Goal: Task Accomplishment & Management: Manage account settings

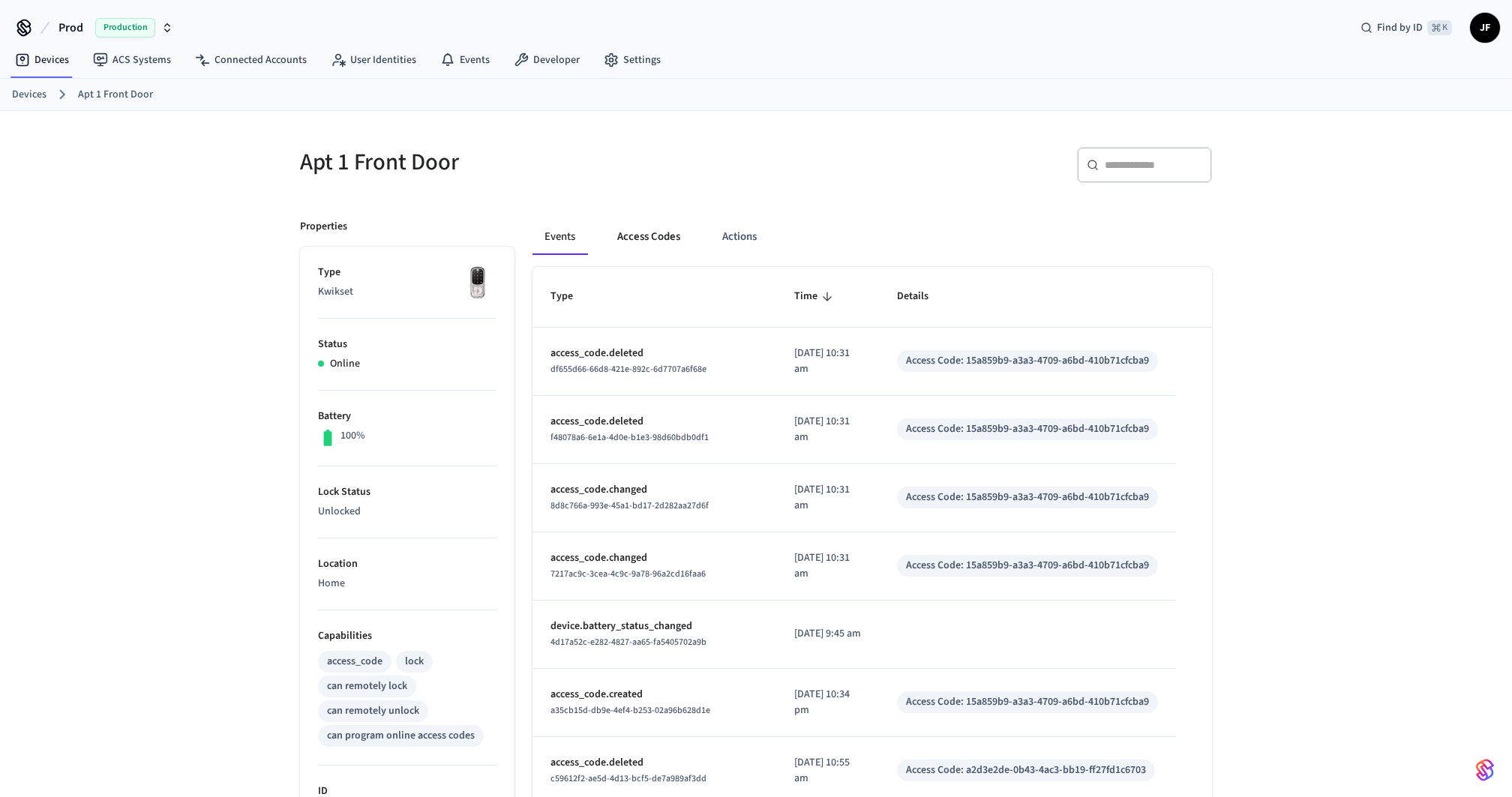
click at [644, 237] on button "Access Codes" at bounding box center [649, 236] width 87 height 36
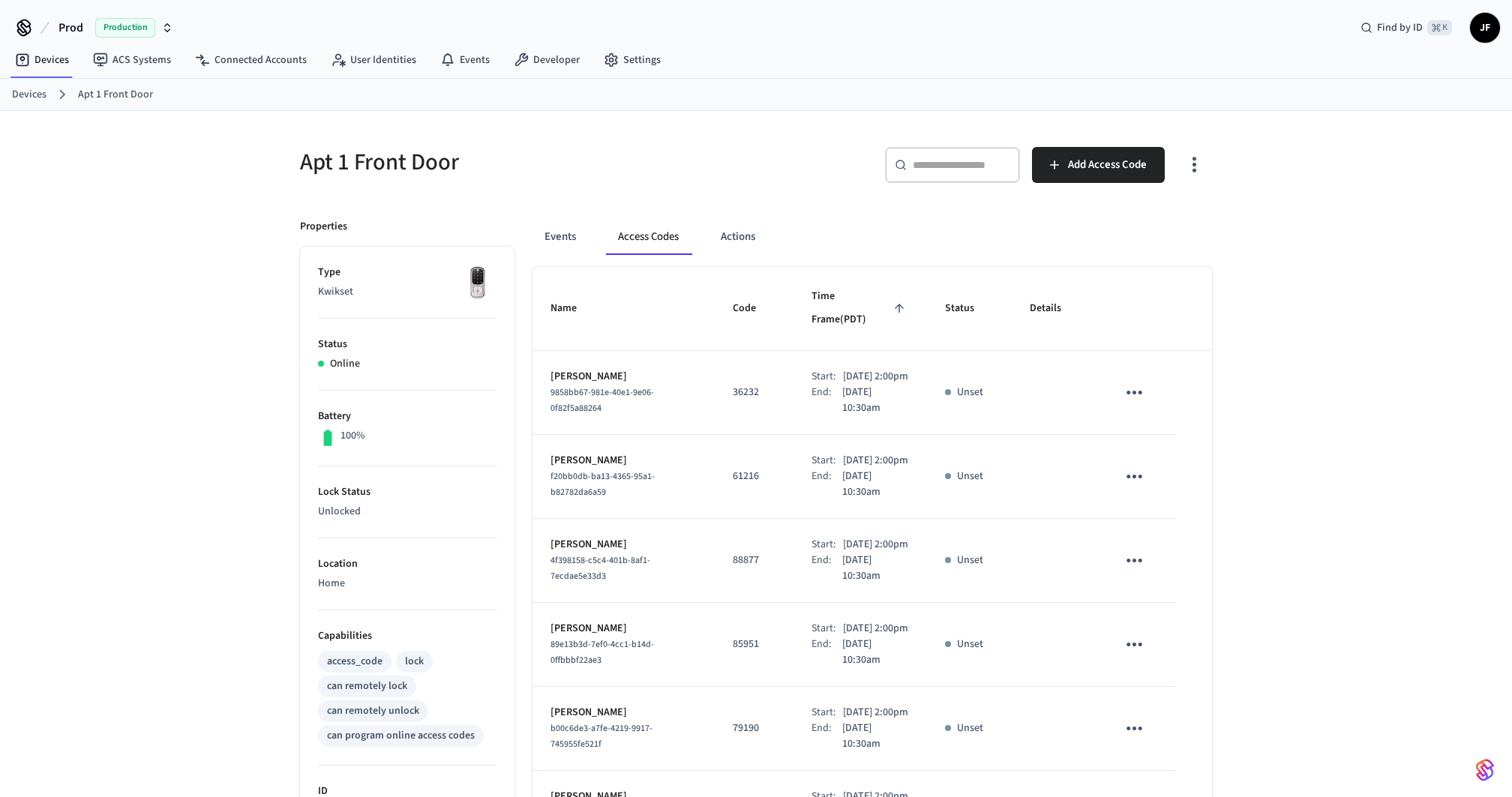
click at [761, 133] on div "​ ​ Add Access Code" at bounding box center [979, 161] width 465 height 66
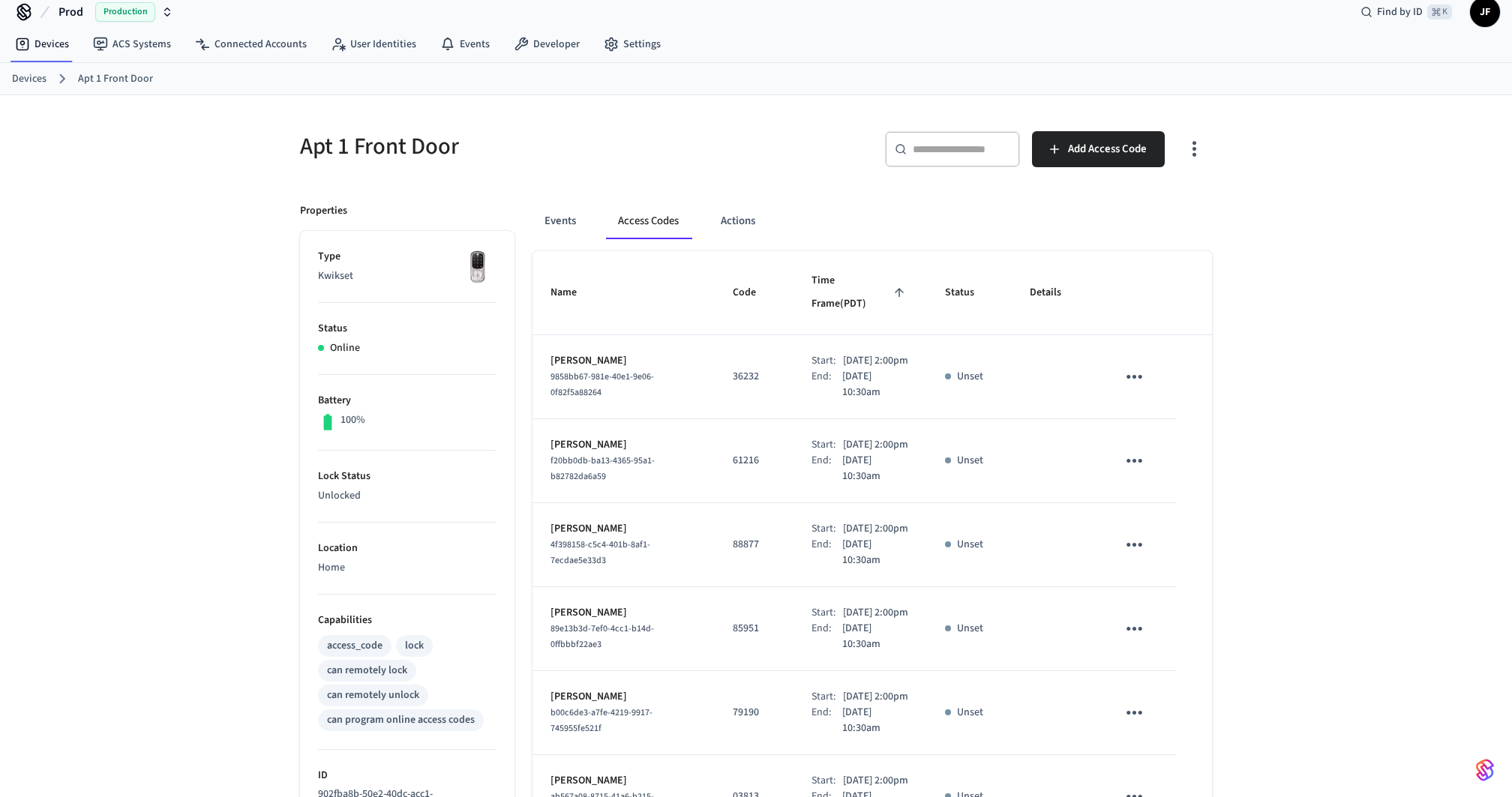
scroll to position [14, 0]
click at [761, 133] on div "​ ​ Add Access Code" at bounding box center [979, 149] width 465 height 66
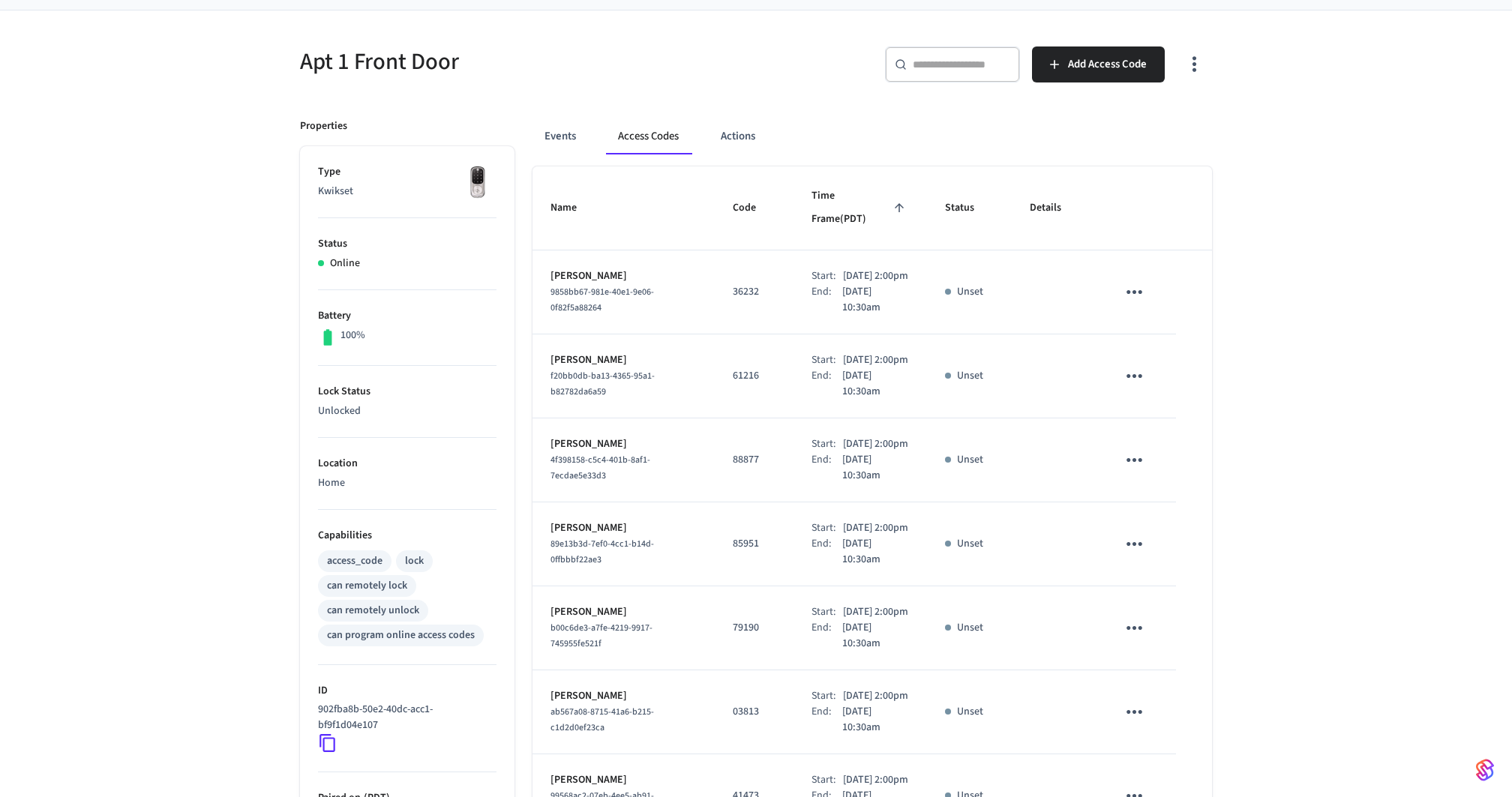
scroll to position [89, 0]
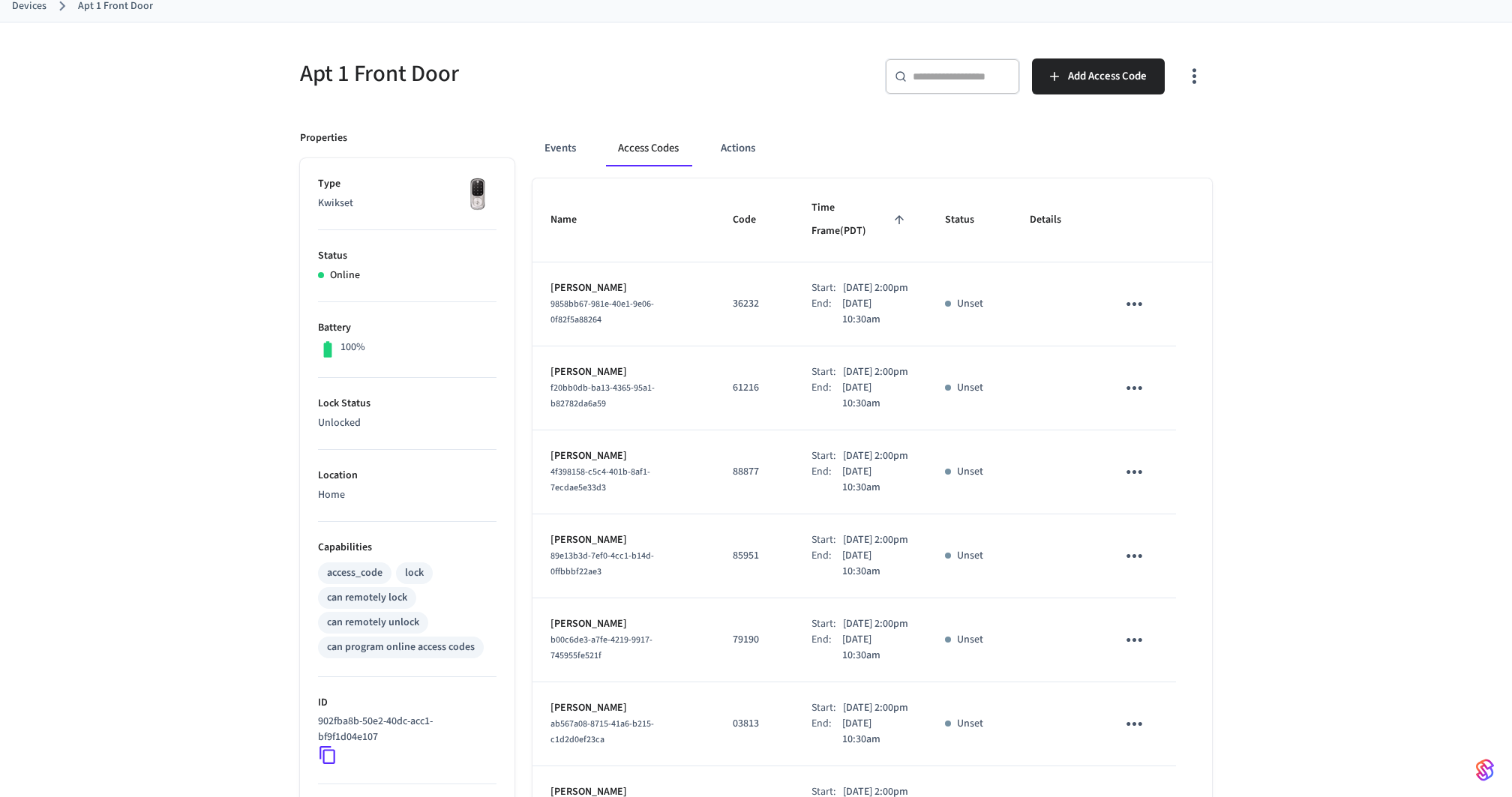
click at [1266, 372] on div "Apt 1 Front Door ​ ​ Add Access Code Properties Type Kwikset Status Online Batt…" at bounding box center [756, 598] width 1512 height 1152
click at [1240, 196] on div "Apt 1 Front Door ​ ​ Add Access Code Properties Type Kwikset Status Online Batt…" at bounding box center [756, 598] width 1512 height 1152
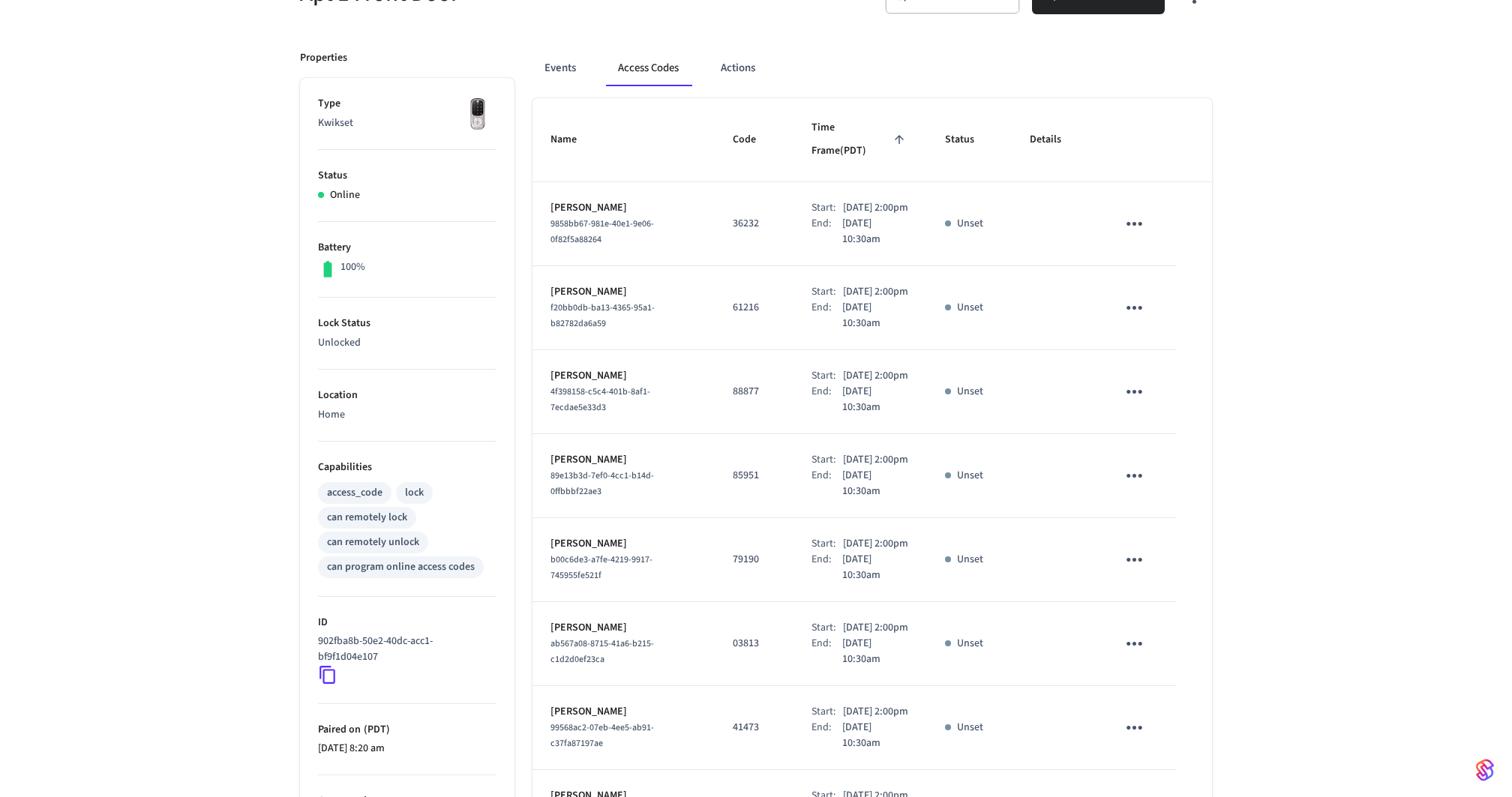
click at [1240, 195] on div "Apt 1 Front Door ​ ​ Add Access Code Properties Type Kwikset Status Online Batt…" at bounding box center [756, 518] width 1512 height 1152
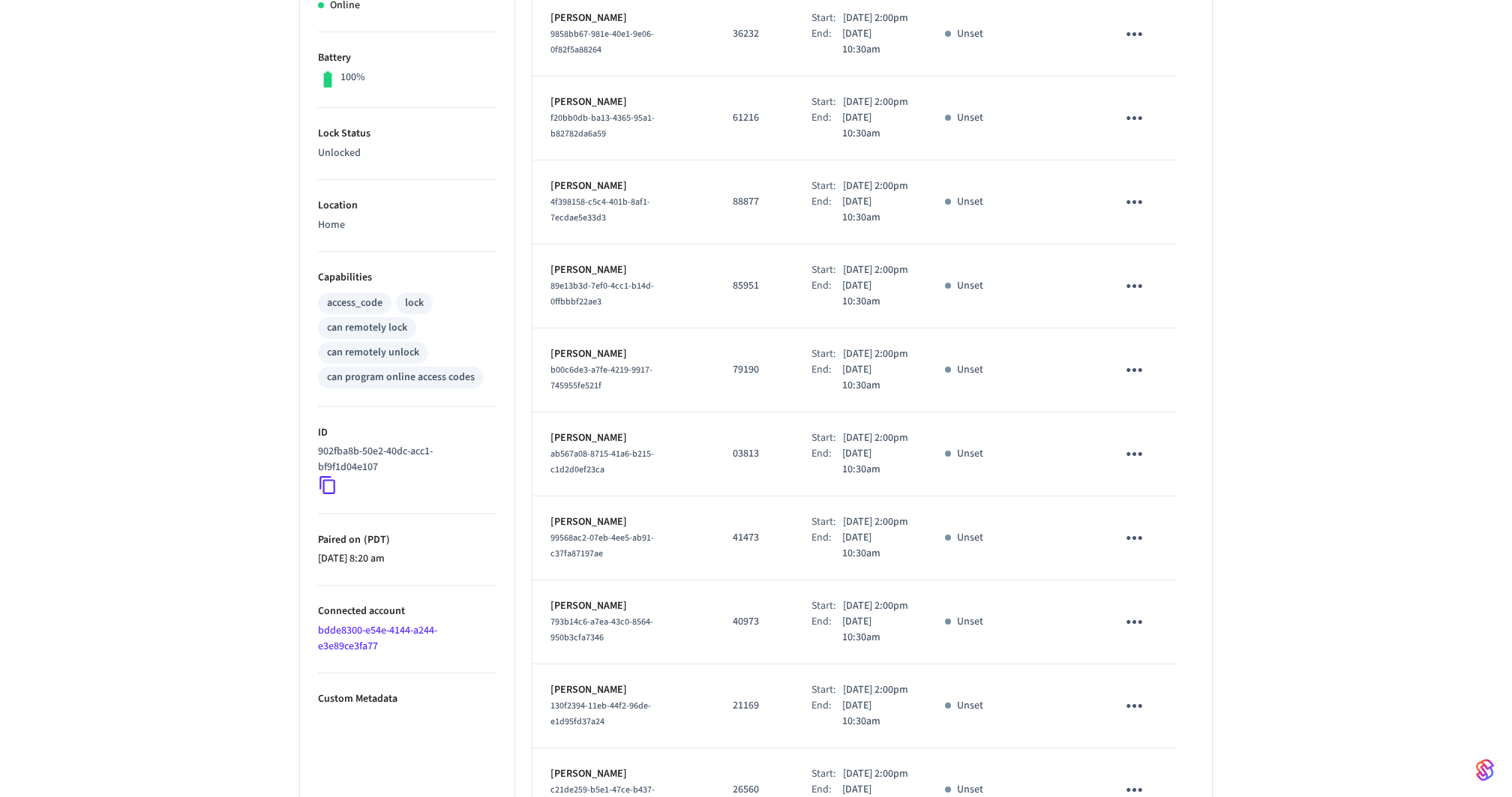
click at [1240, 195] on div "Apt 1 Front Door ​ ​ Add Access Code Properties Type Kwikset Status Online Batt…" at bounding box center [756, 328] width 1512 height 1152
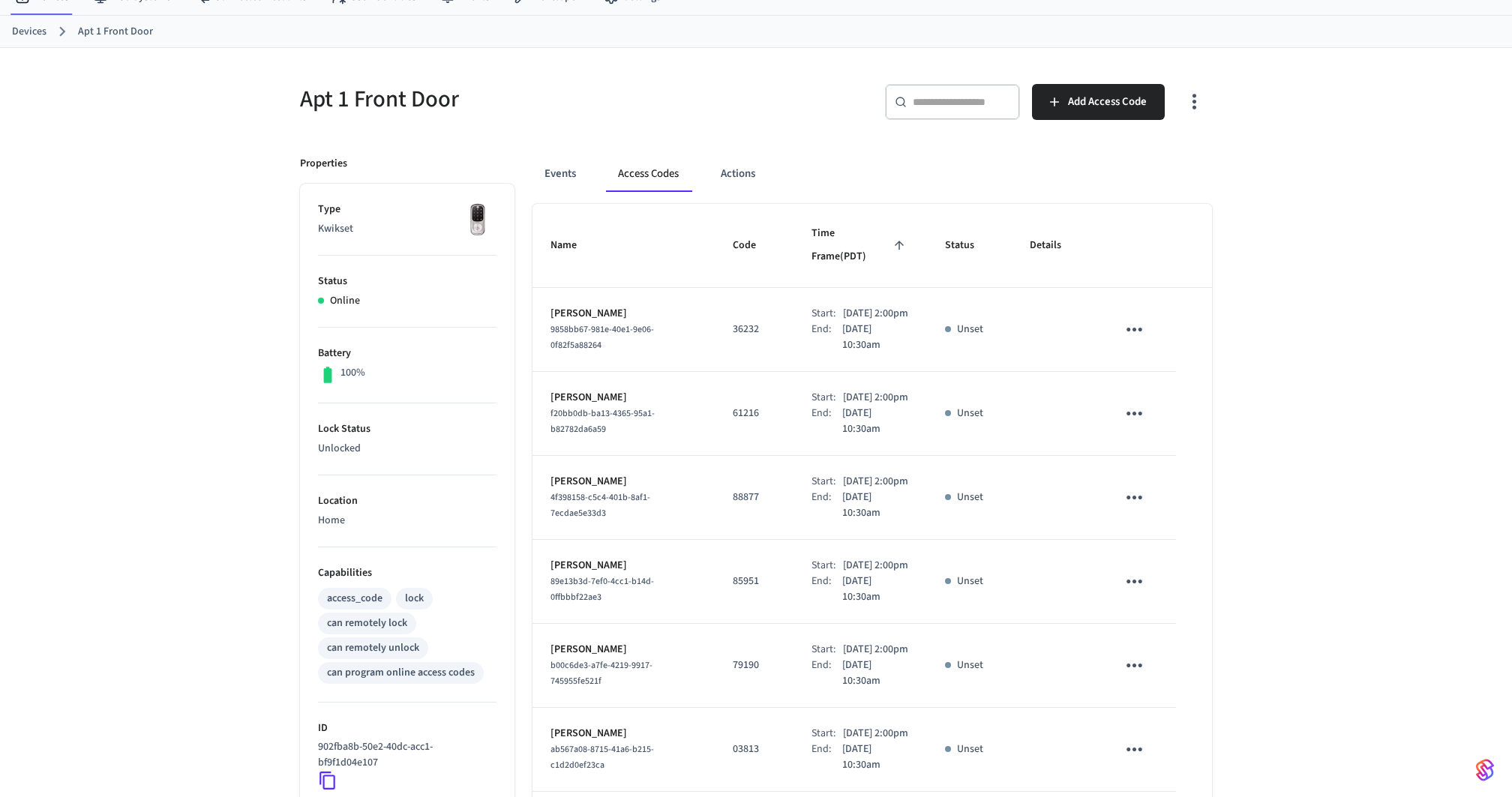
scroll to position [0, 0]
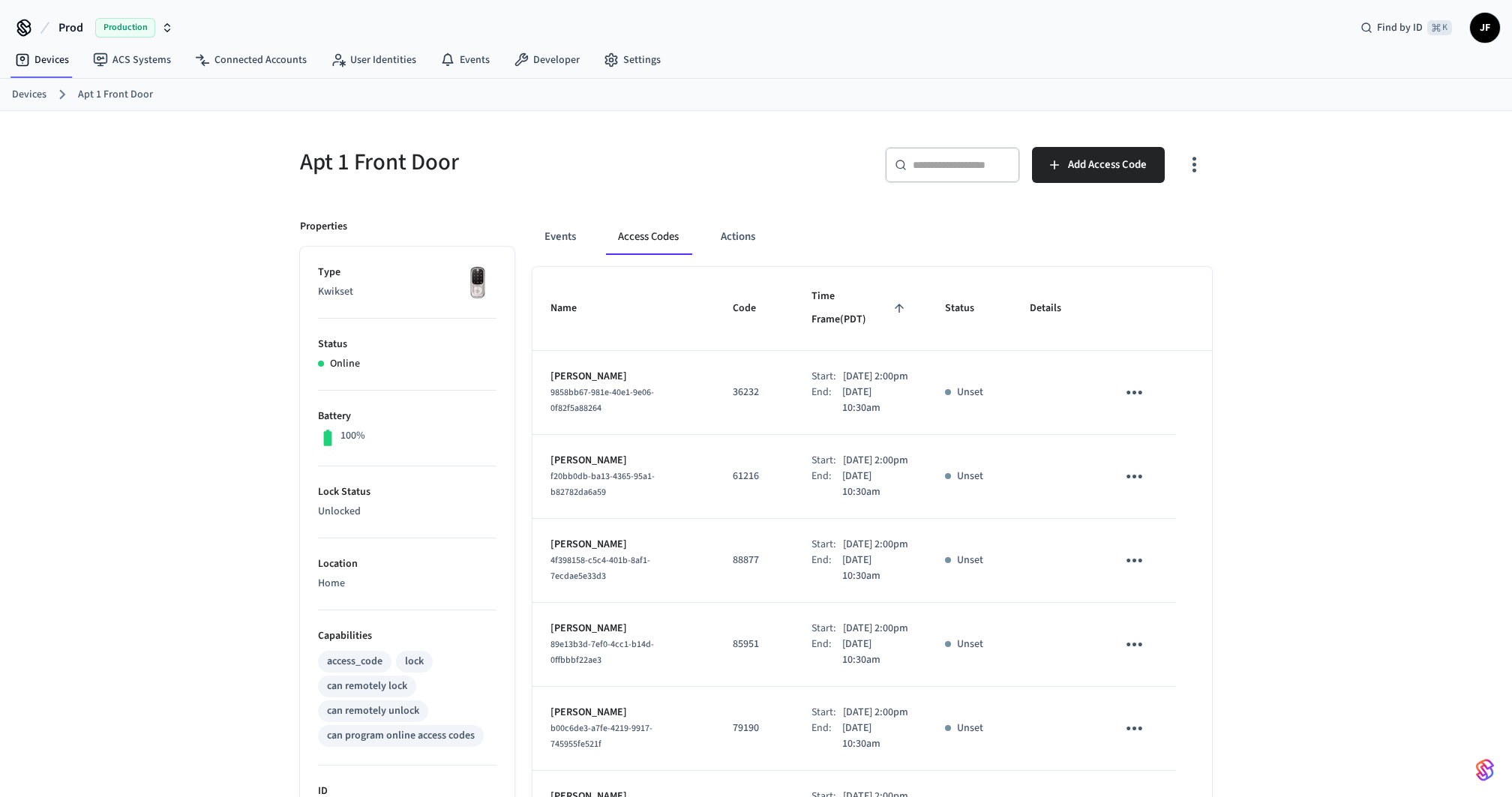
click at [1240, 193] on div "Apt 1 Front Door ​ ​ Add Access Code Properties Type Kwikset Status Online Batt…" at bounding box center [756, 687] width 1512 height 1152
click at [808, 137] on div "​ ​ Add Access Code" at bounding box center [979, 161] width 465 height 66
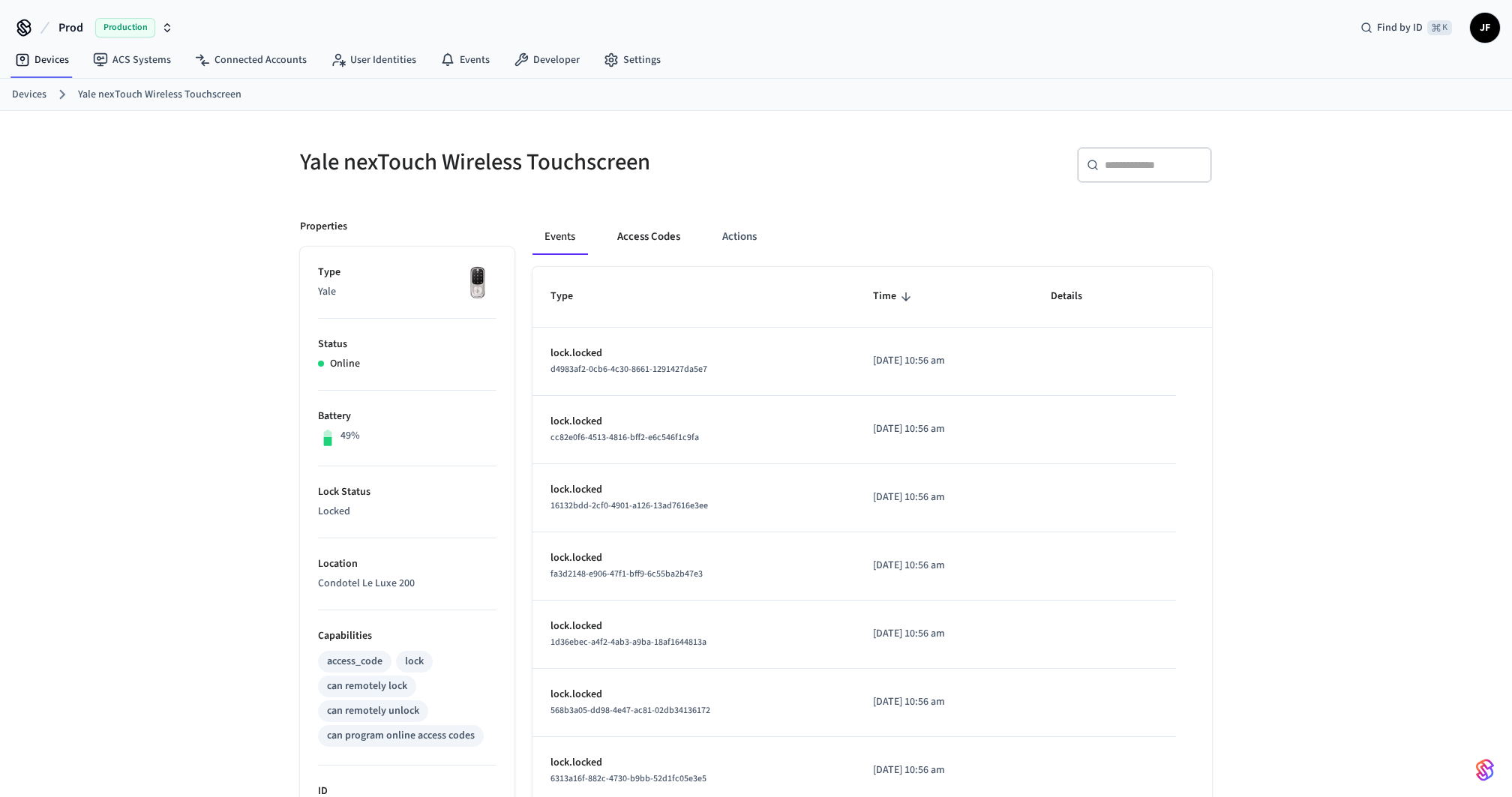
click at [638, 240] on button "Access Codes" at bounding box center [649, 236] width 87 height 36
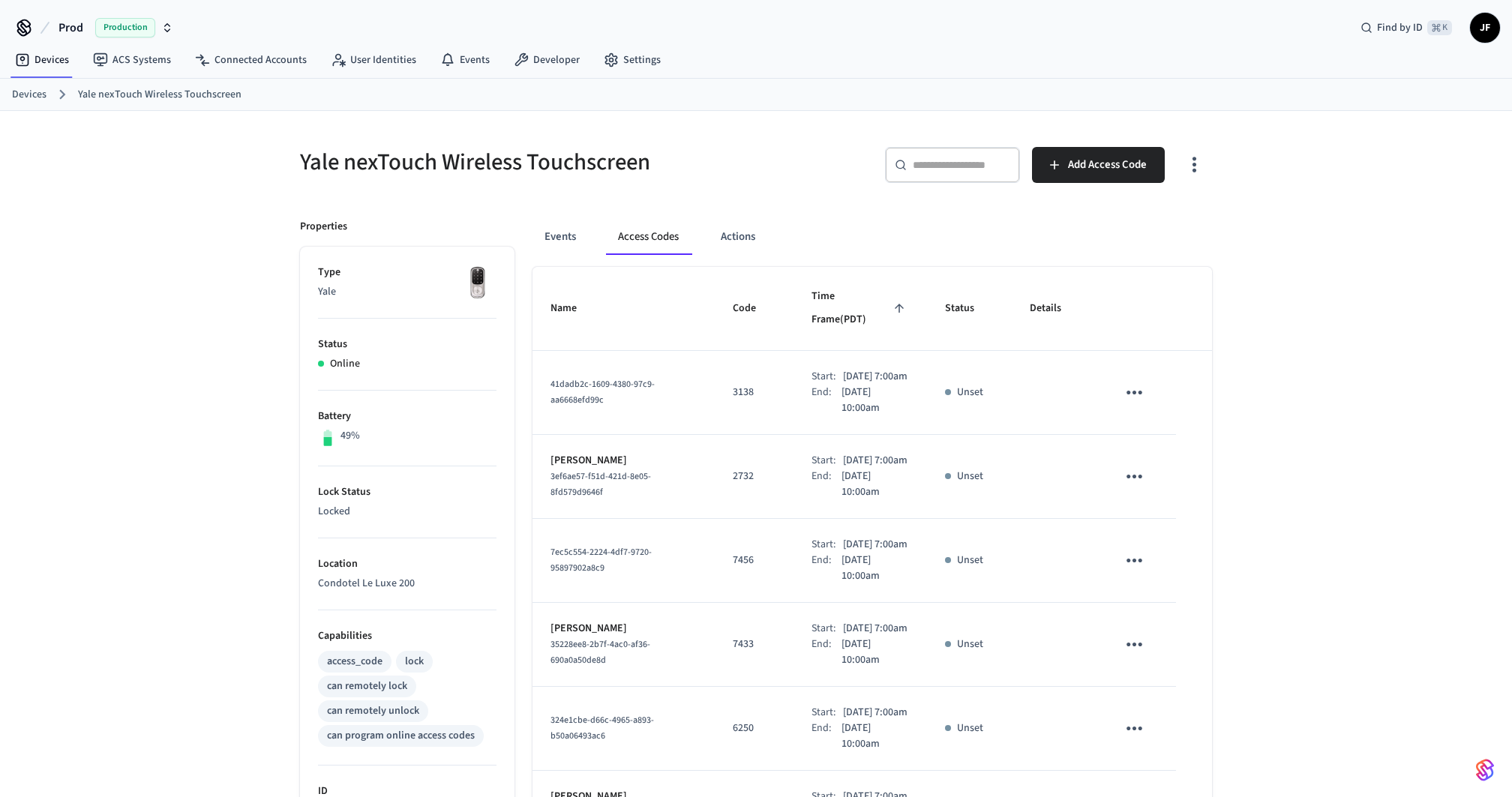
click at [971, 174] on div "​ ​" at bounding box center [952, 165] width 135 height 36
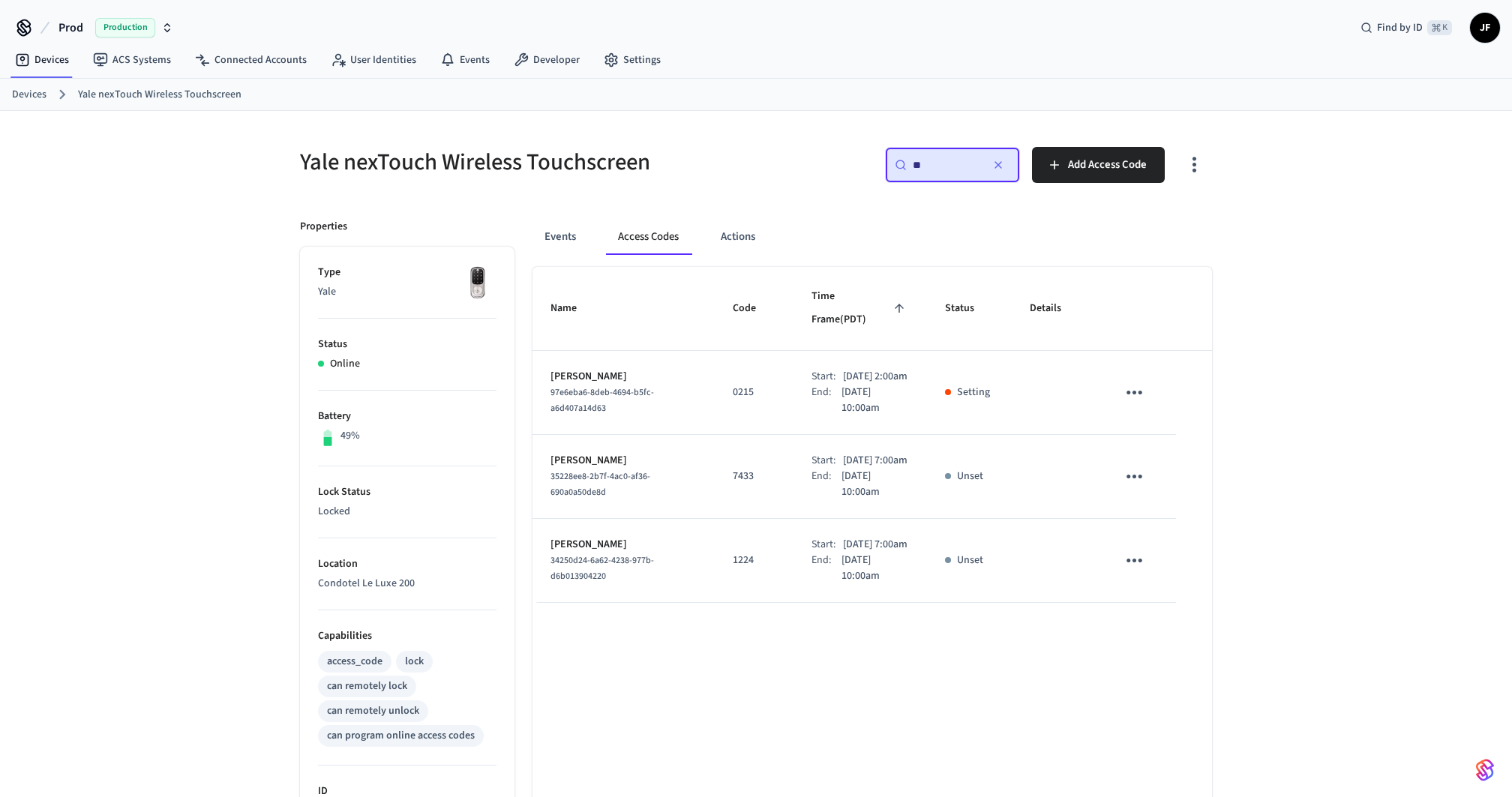
click at [837, 81] on div "Devices Yale nexTouch Wireless Touchscreen" at bounding box center [756, 95] width 1512 height 32
click at [812, 138] on div "​ ** ​ Add Access Code" at bounding box center [979, 161] width 465 height 66
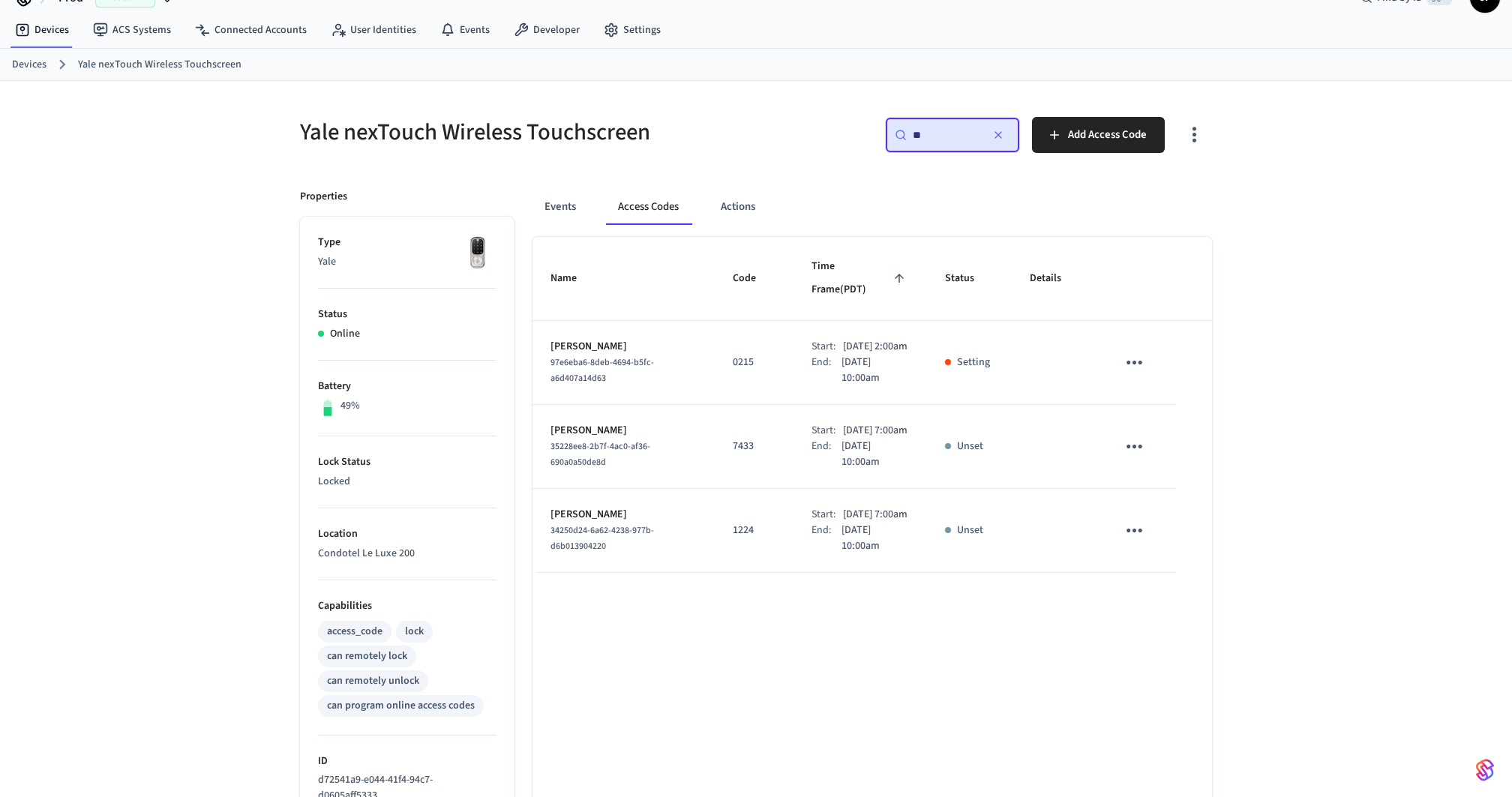
click at [206, 274] on div "Yale nexTouch Wireless Touchscreen ​ ** ​ Add Access Code Properties Type Yale …" at bounding box center [756, 561] width 1512 height 961
click at [954, 129] on input "**" at bounding box center [946, 135] width 68 height 15
type input "*"
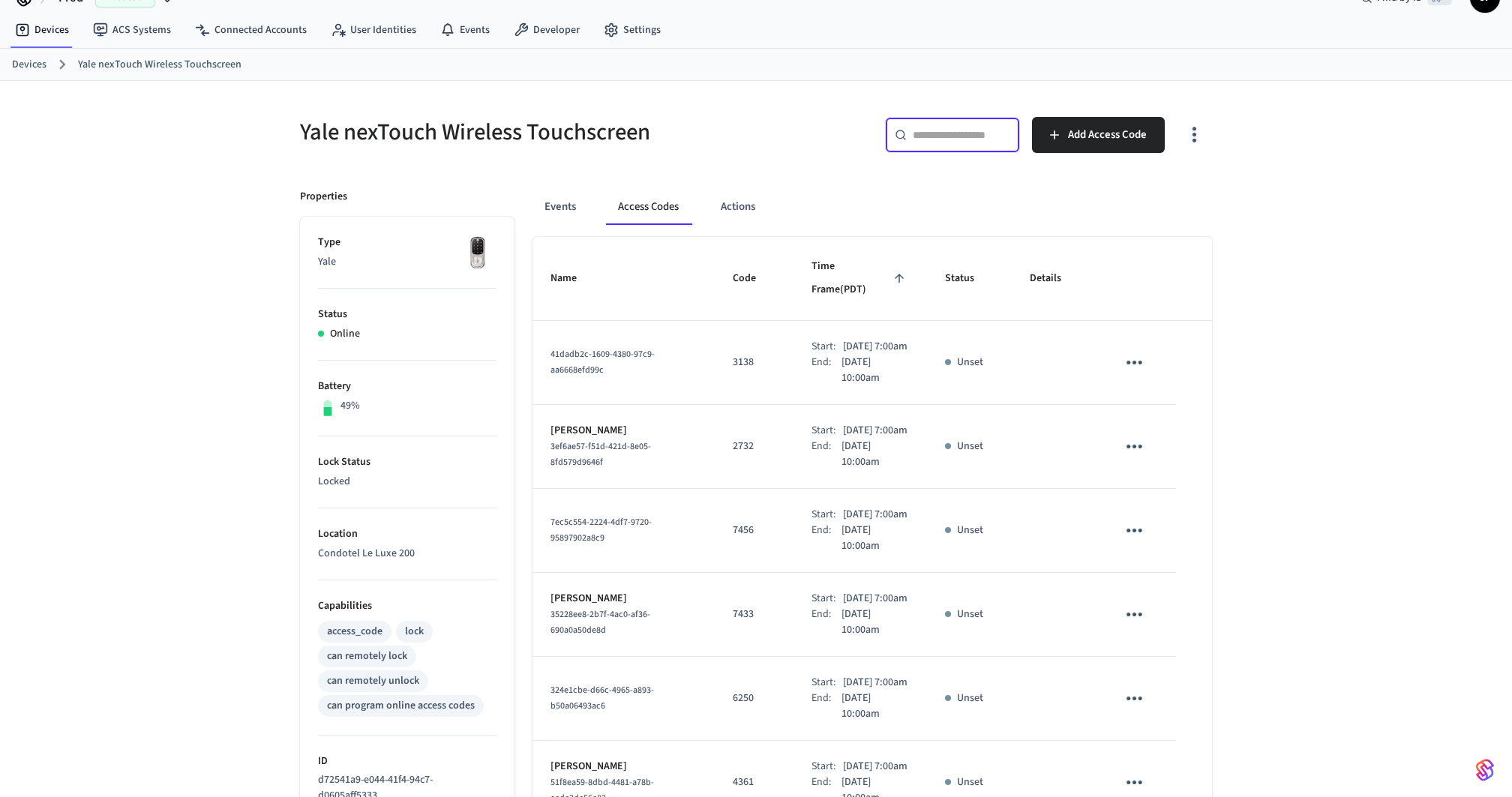
click at [718, 171] on div "Events Access Codes Actions Name Code Time Frame (PDT) Status Details 41dadb2c-…" at bounding box center [863, 702] width 697 height 1062
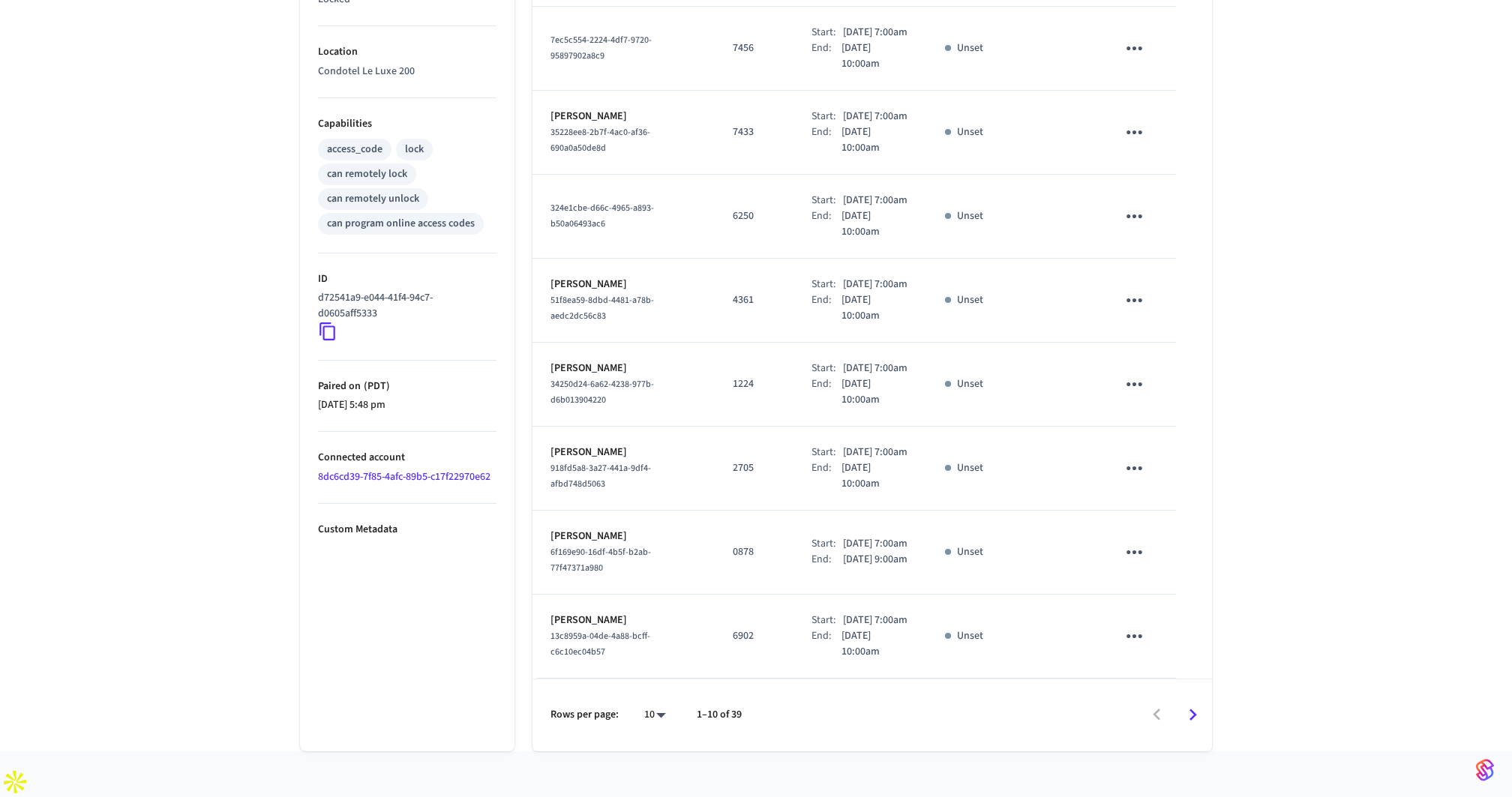
click at [1283, 333] on div "Yale nexTouch Wireless Touchscreen ​ ​ Add Access Code Properties Type Yale Sta…" at bounding box center [756, 175] width 1512 height 1152
